Goal: Information Seeking & Learning: Learn about a topic

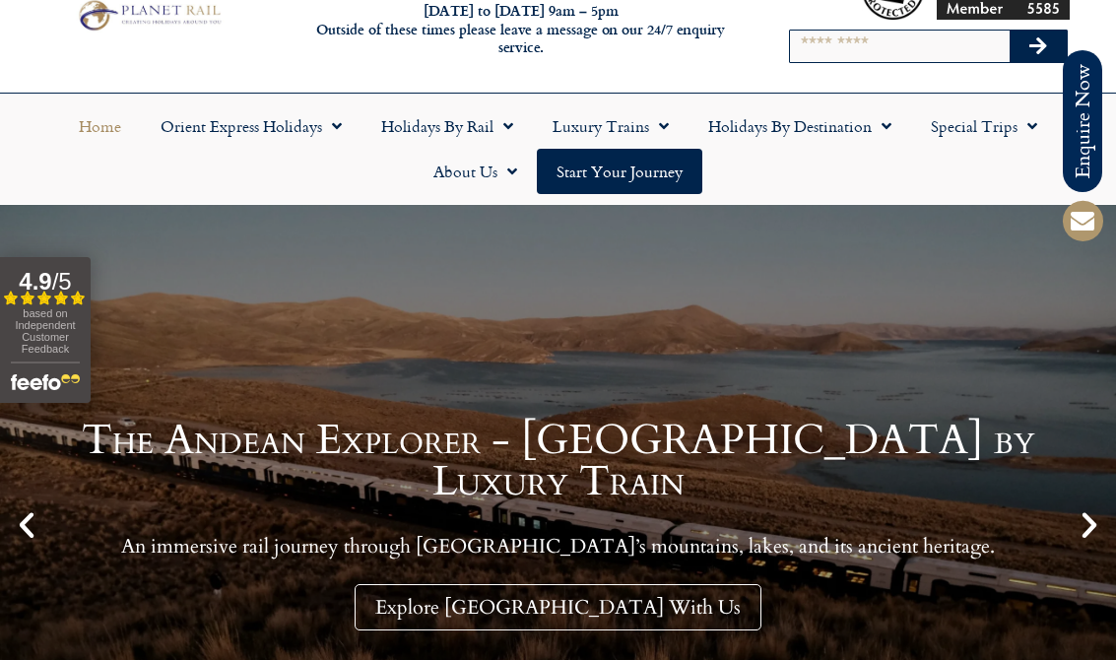
scroll to position [35, 0]
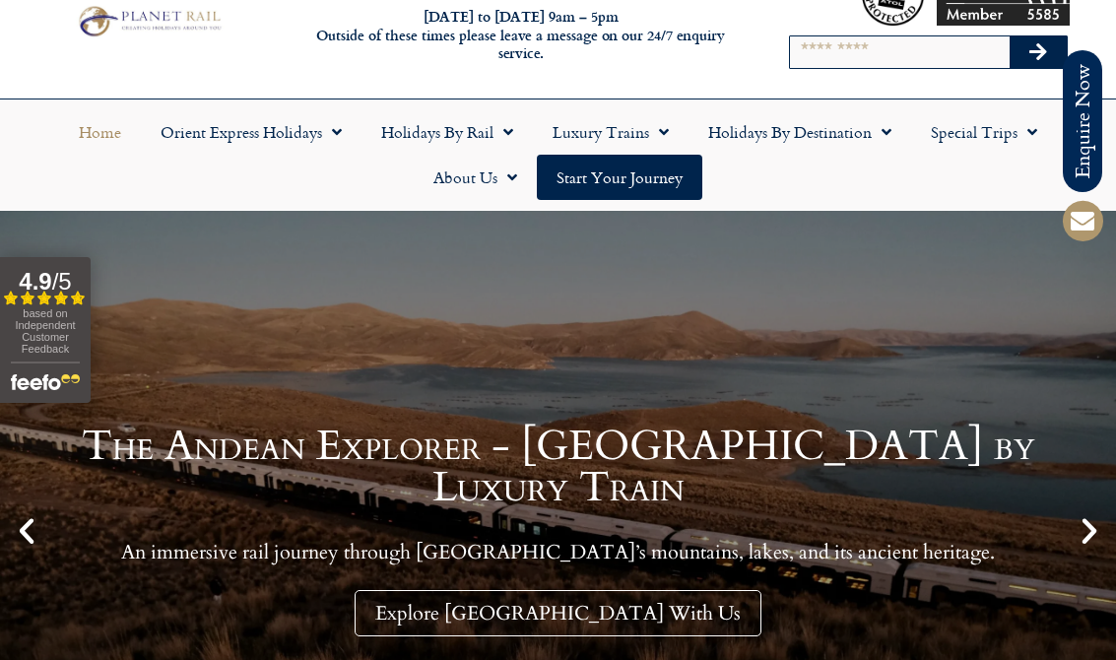
click at [874, 116] on span "Menu" at bounding box center [882, 131] width 20 height 35
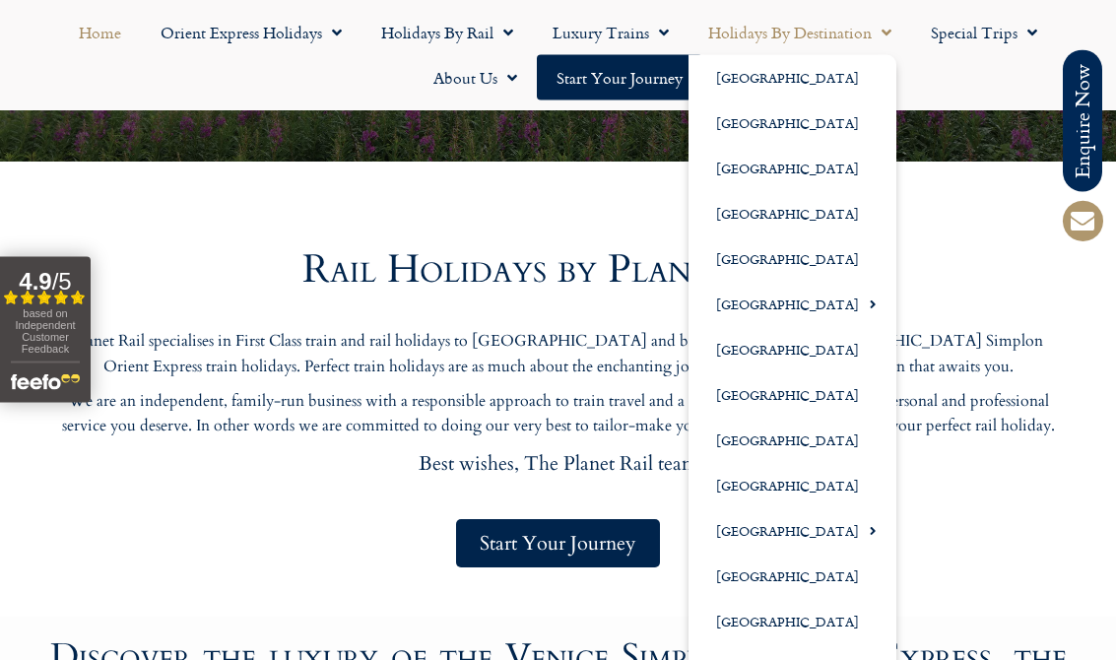
scroll to position [2007, 0]
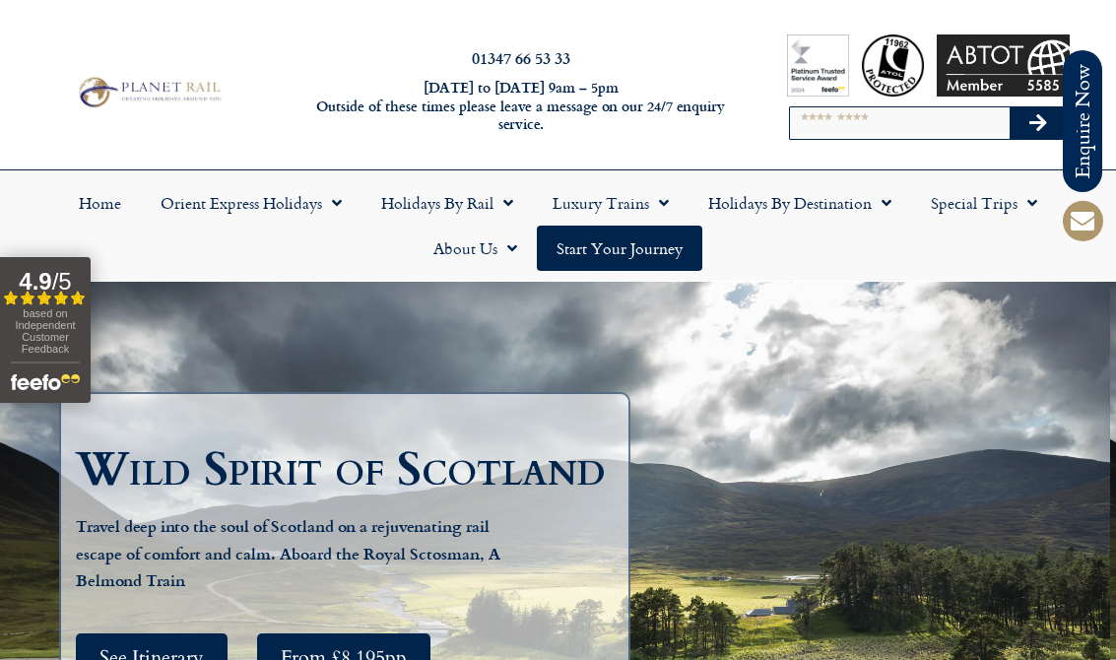
click at [857, 201] on link "Holidays by Destination" at bounding box center [800, 202] width 223 height 45
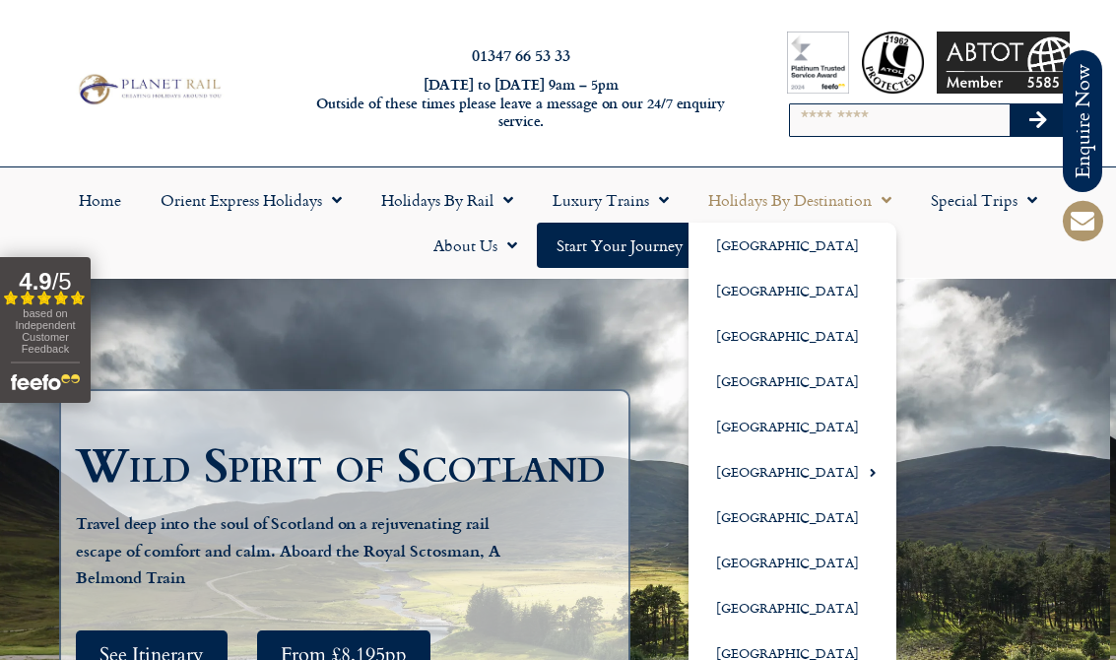
scroll to position [2, 0]
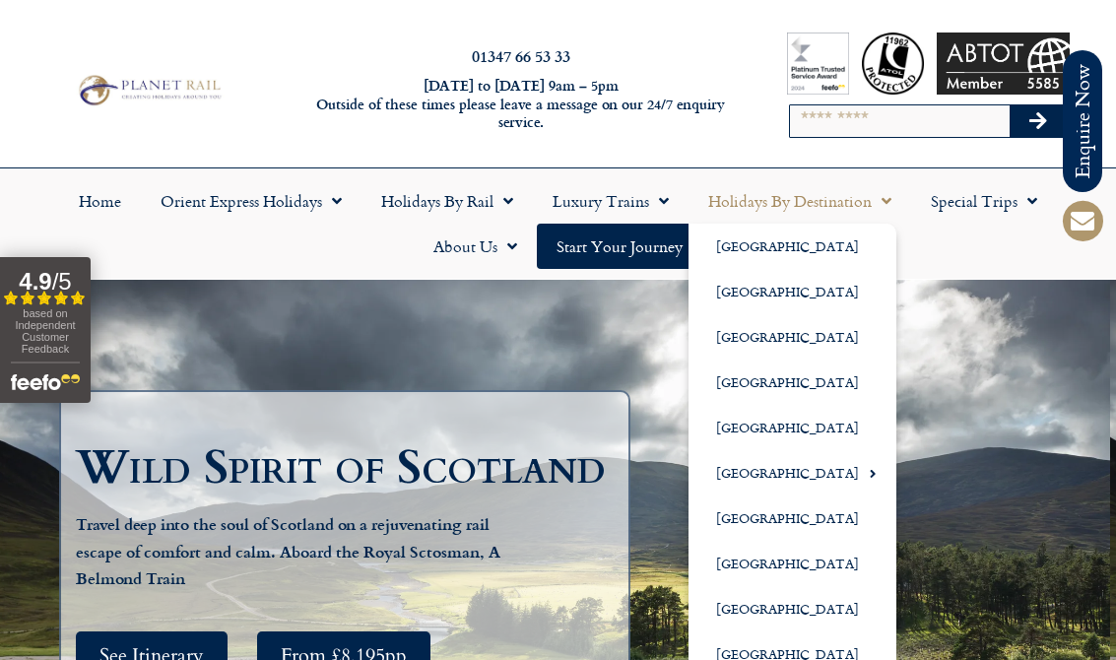
click at [968, 351] on div "Wild Spirit of Scotland Travel deep into the soul of Scotland on a rejuvenating…" at bounding box center [558, 577] width 1116 height 594
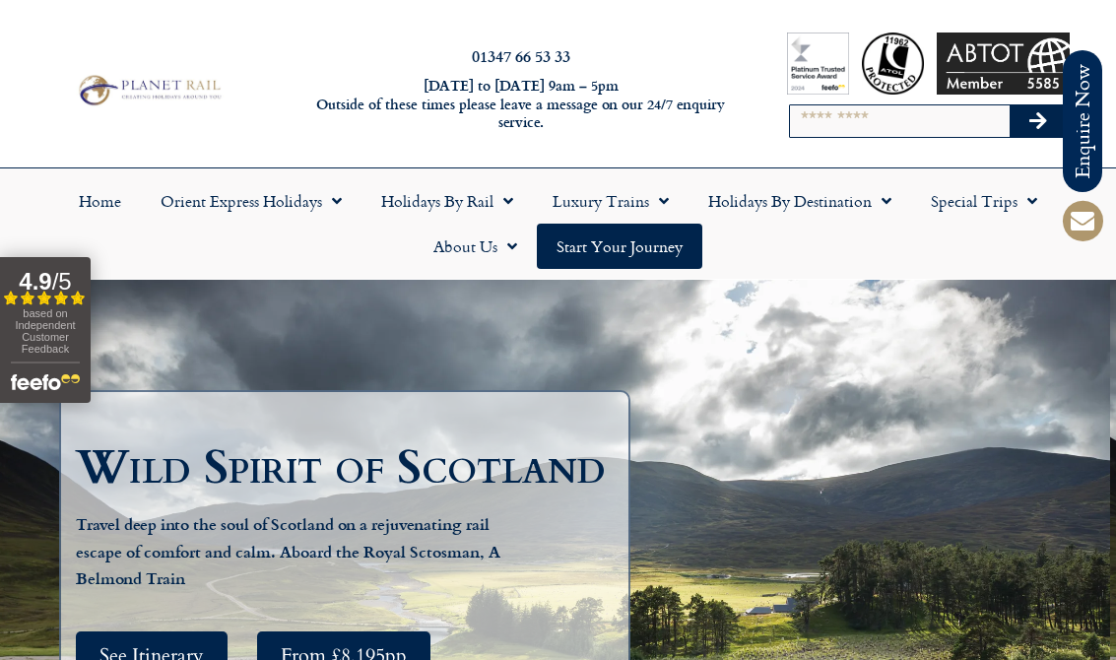
click at [881, 195] on span "Menu" at bounding box center [882, 200] width 20 height 35
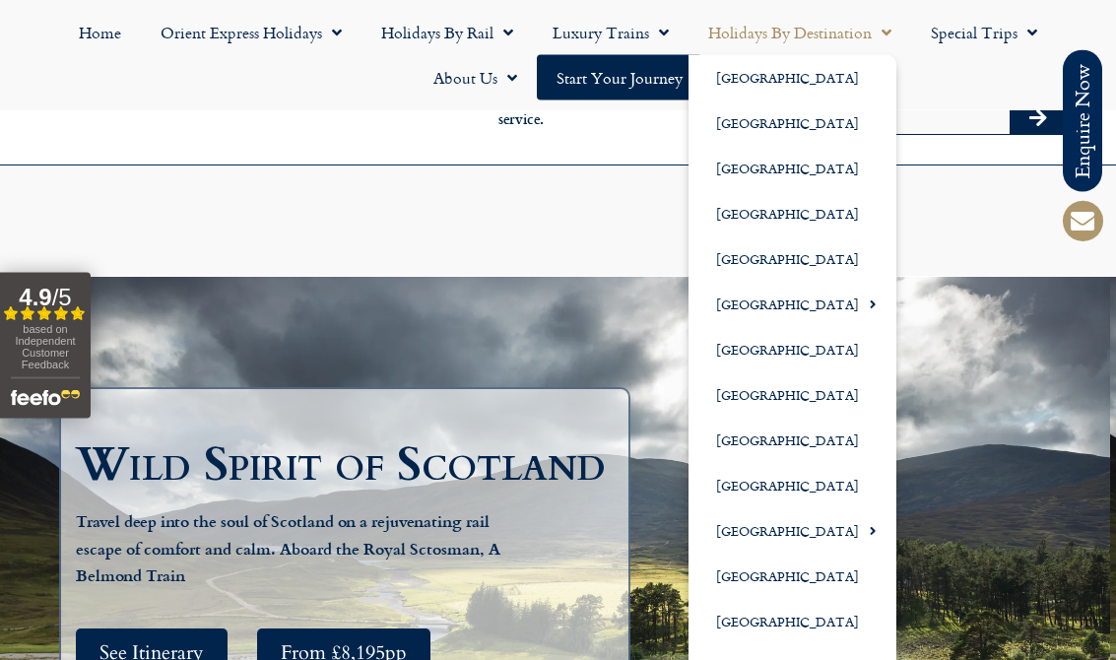
scroll to position [482, 0]
click at [953, 278] on div "Wild Spirit of Scotland Travel deep into the soul of Scotland on a rejuvenating…" at bounding box center [558, 575] width 1116 height 594
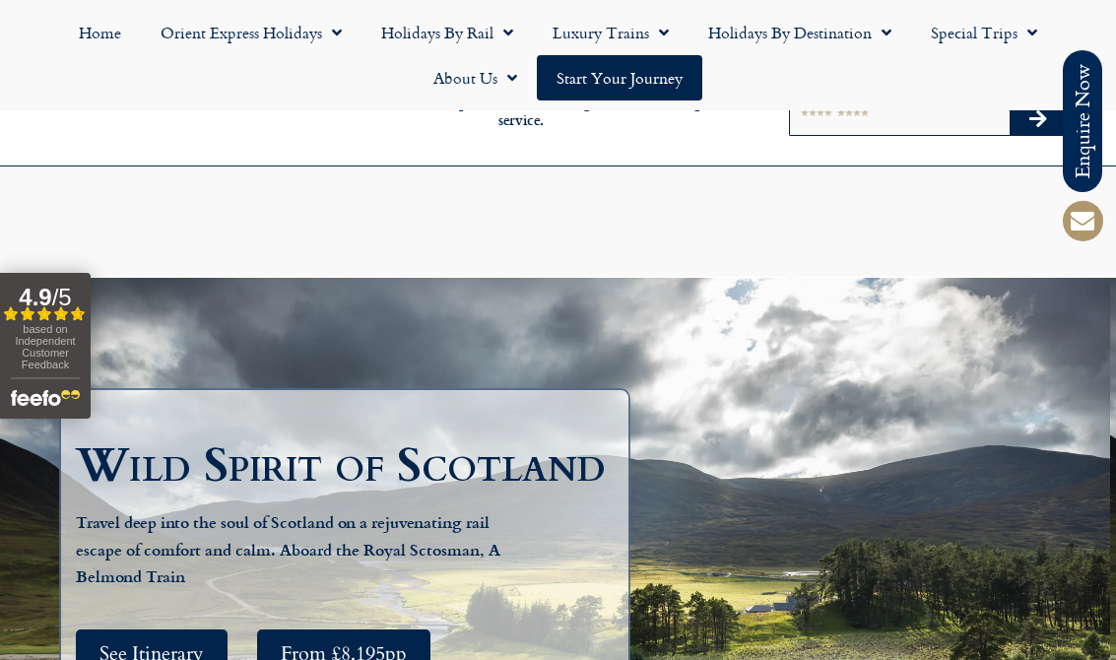
click at [876, 35] on span "Menu" at bounding box center [882, 32] width 20 height 35
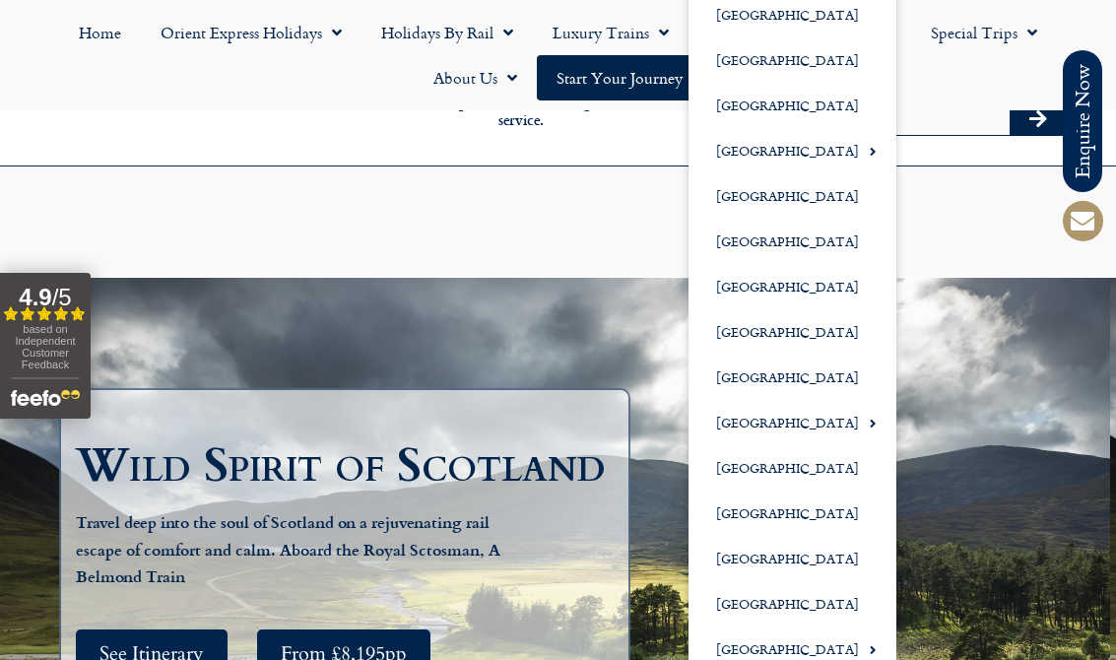
click at [777, 558] on link "[GEOGRAPHIC_DATA]" at bounding box center [793, 558] width 208 height 45
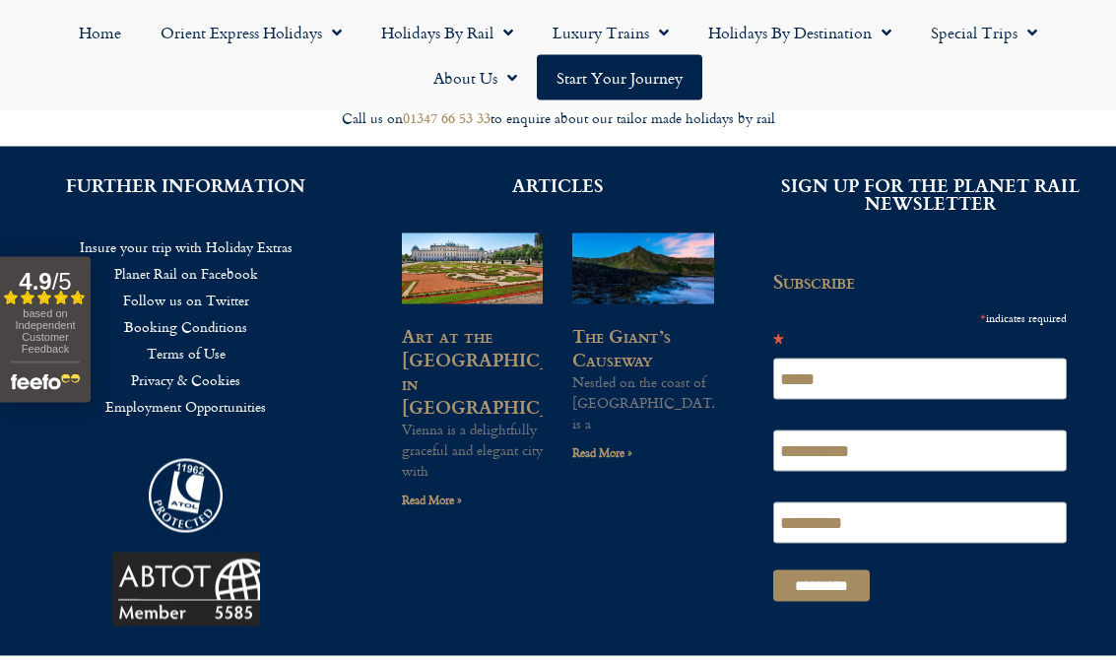
scroll to position [1460, 0]
